Goal: Task Accomplishment & Management: Use online tool/utility

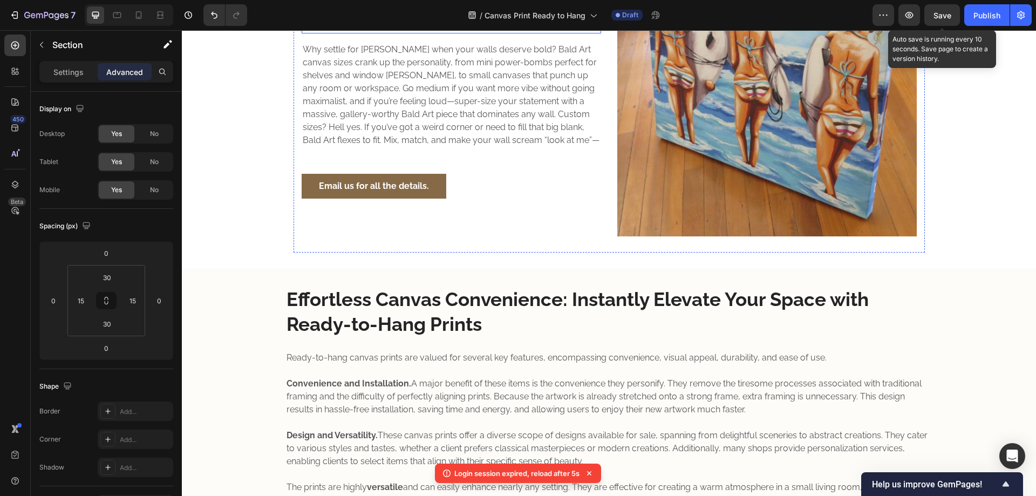
scroll to position [180, 0]
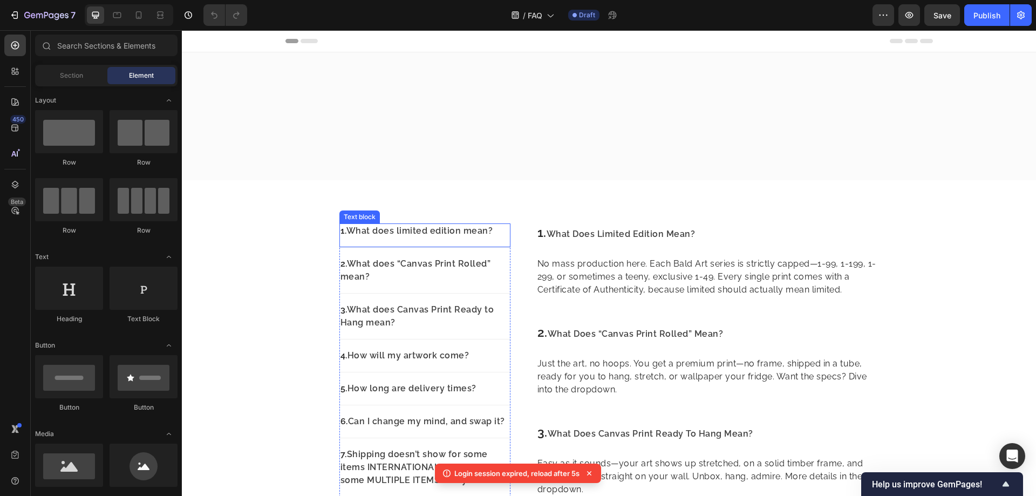
scroll to position [180, 0]
